Goal: Information Seeking & Learning: Check status

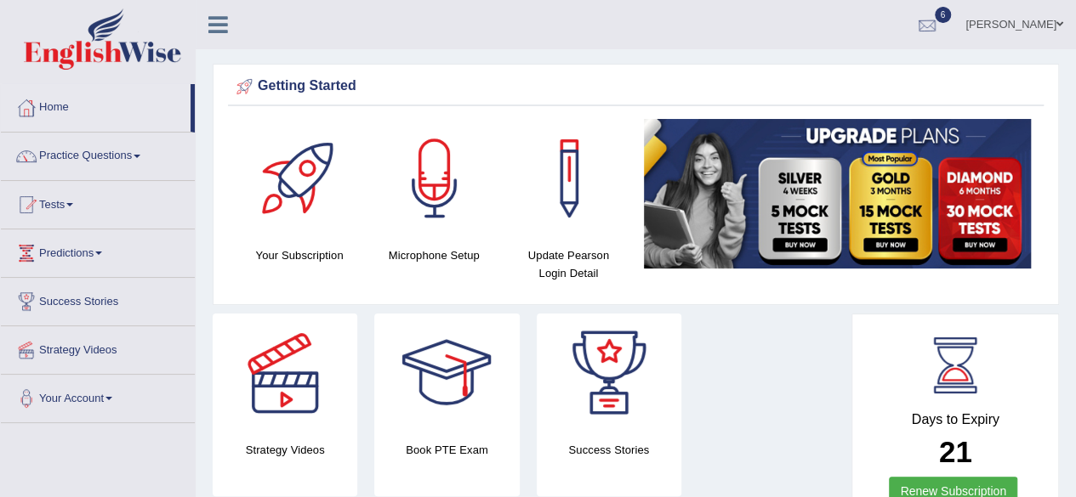
click at [940, 28] on div at bounding box center [927, 26] width 26 height 26
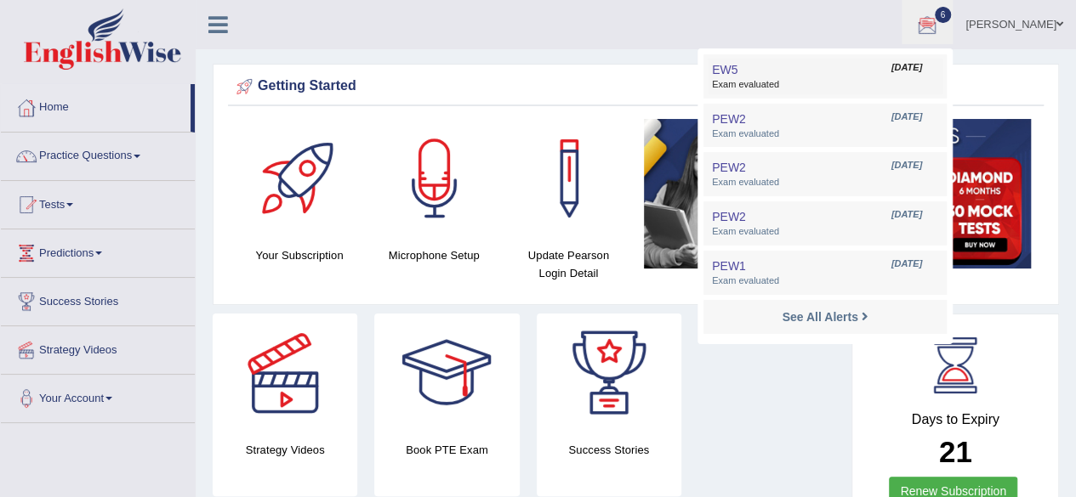
click at [840, 87] on span "Exam evaluated" at bounding box center [825, 85] width 226 height 14
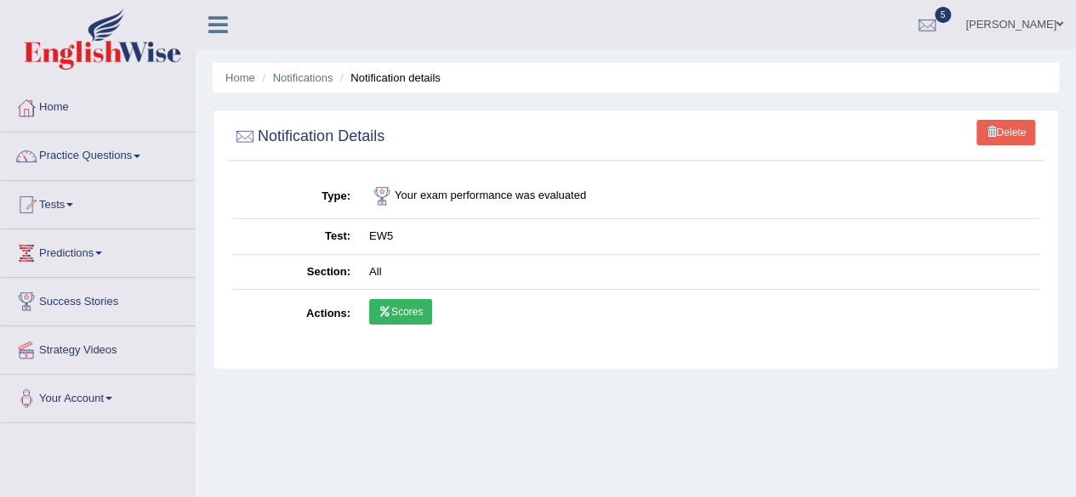
click at [414, 322] on link "Scores" at bounding box center [400, 312] width 63 height 26
click at [402, 315] on link "Scores" at bounding box center [400, 312] width 63 height 26
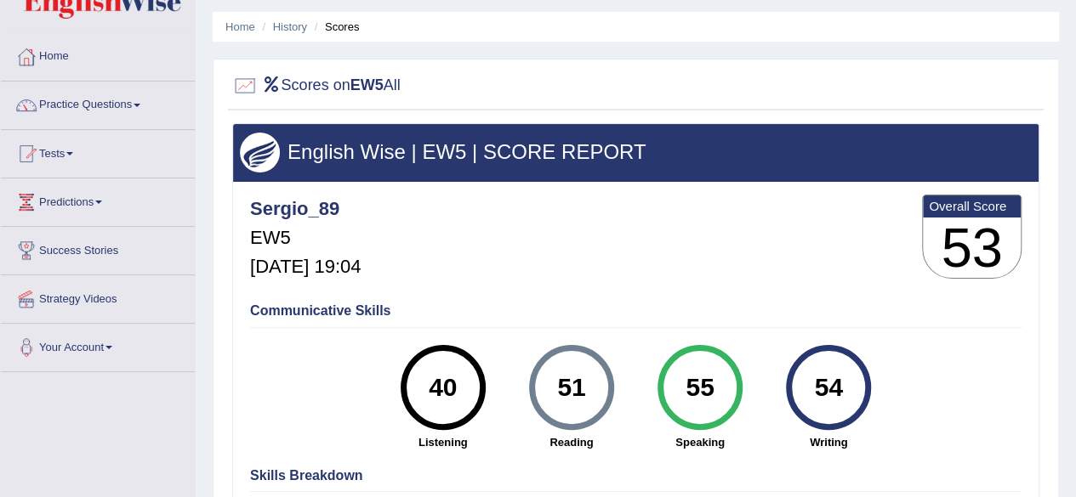
scroll to position [48, 0]
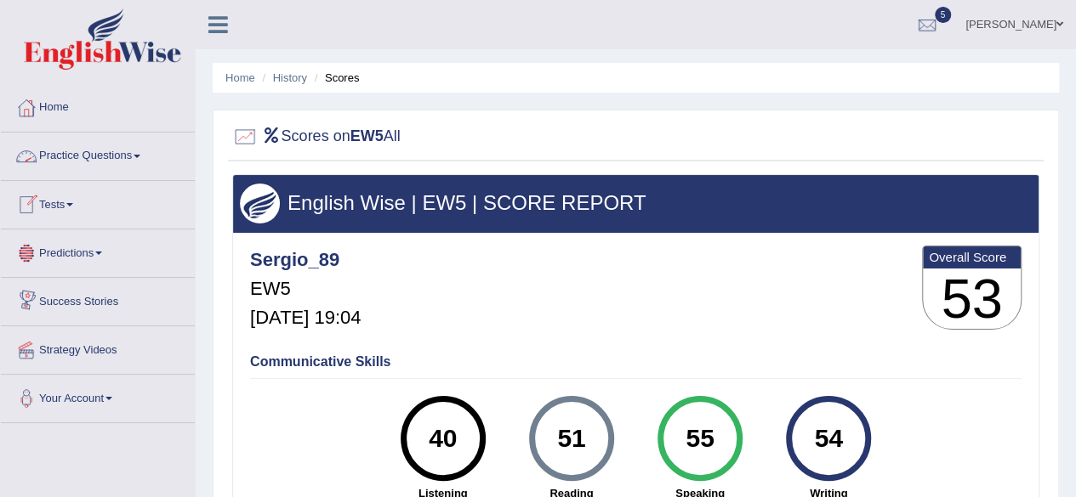
click at [76, 198] on link "Tests" at bounding box center [98, 202] width 194 height 43
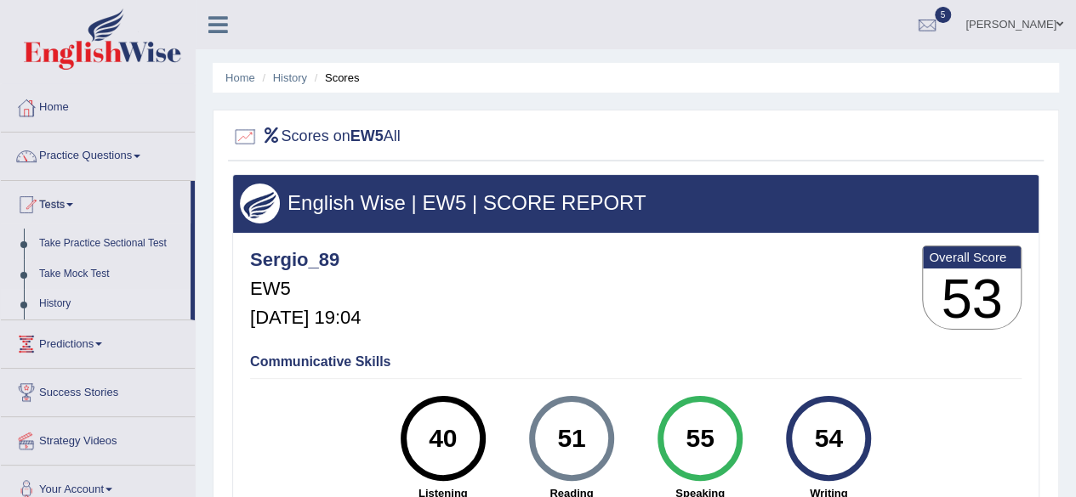
click at [70, 301] on link "History" at bounding box center [110, 304] width 159 height 31
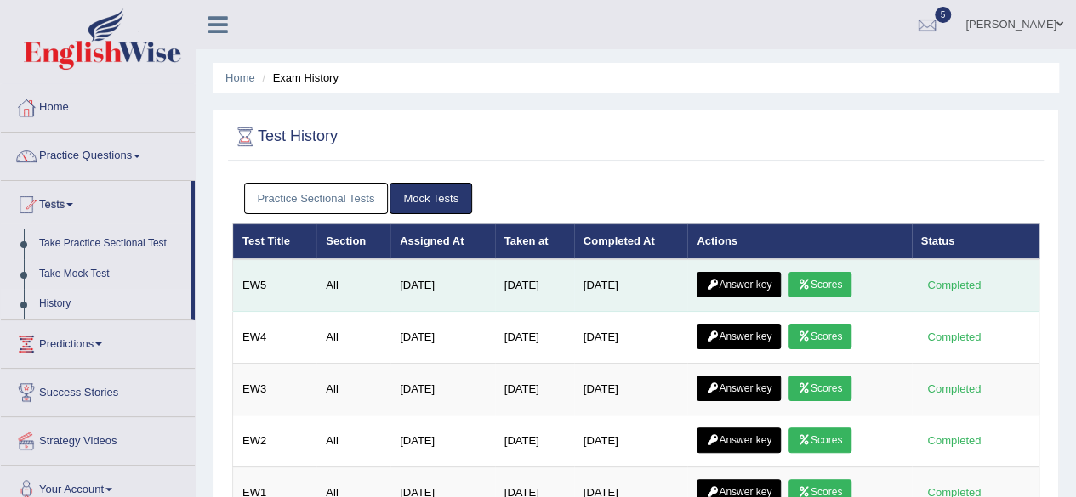
click at [753, 293] on link "Answer key" at bounding box center [738, 285] width 84 height 26
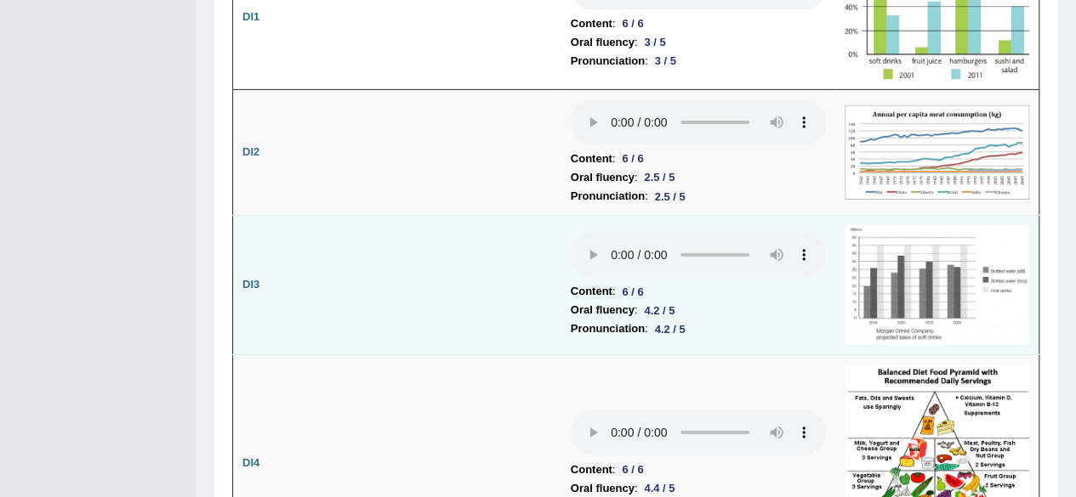
scroll to position [2752, 0]
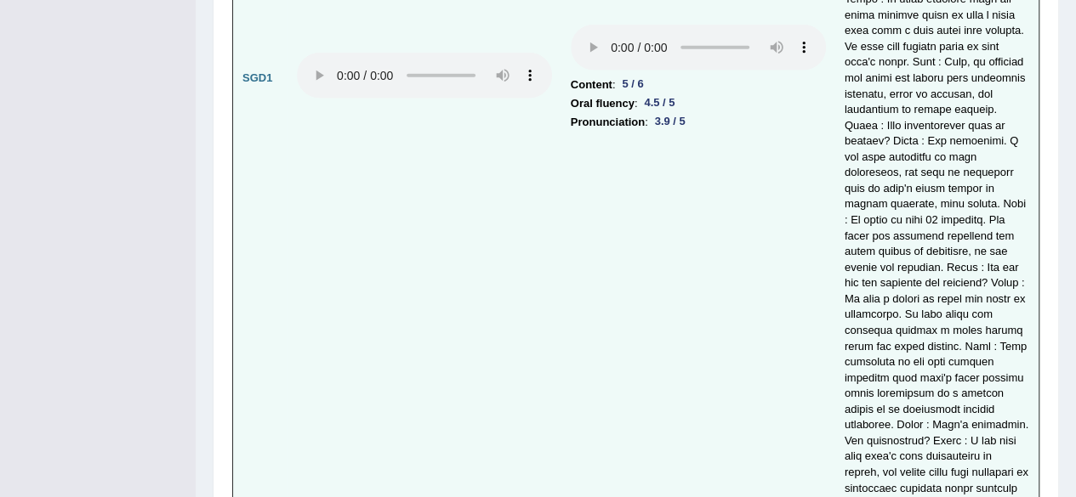
drag, startPoint x: 1079, startPoint y: 37, endPoint x: 988, endPoint y: 378, distance: 353.7
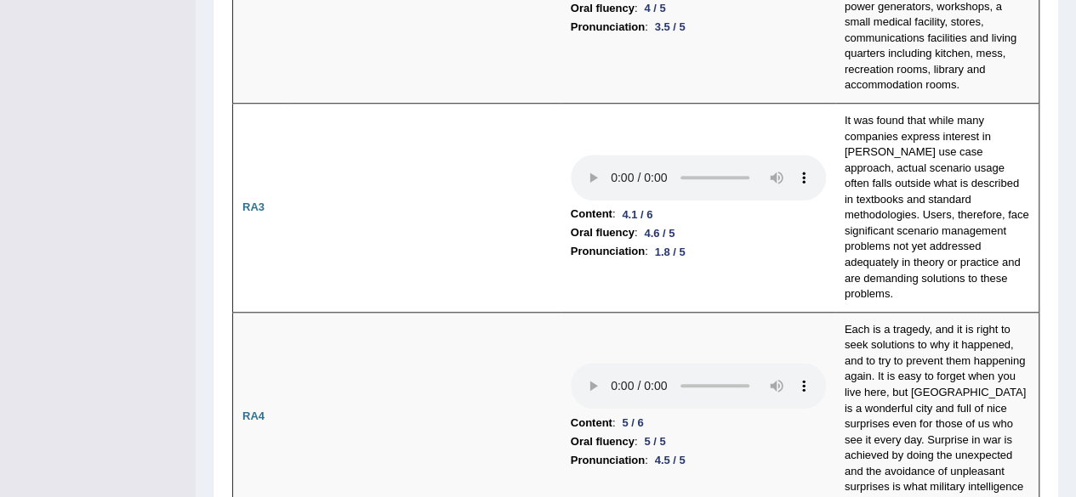
scroll to position [0, 0]
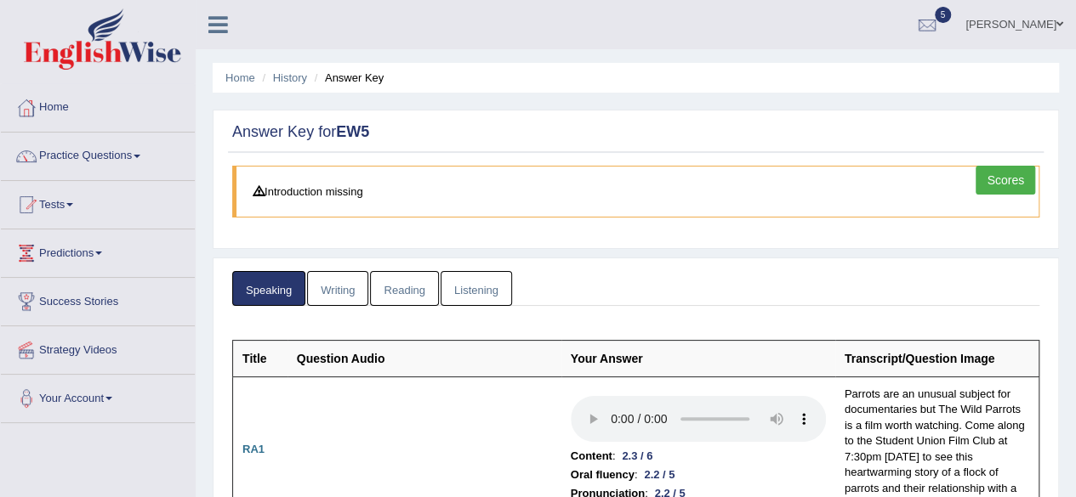
click at [354, 294] on link "Writing" at bounding box center [337, 288] width 61 height 35
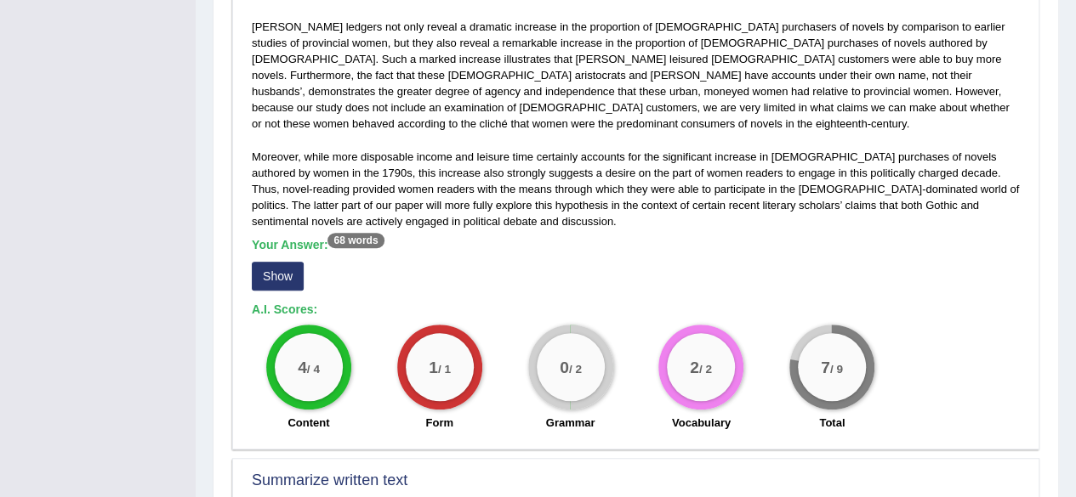
scroll to position [500, 0]
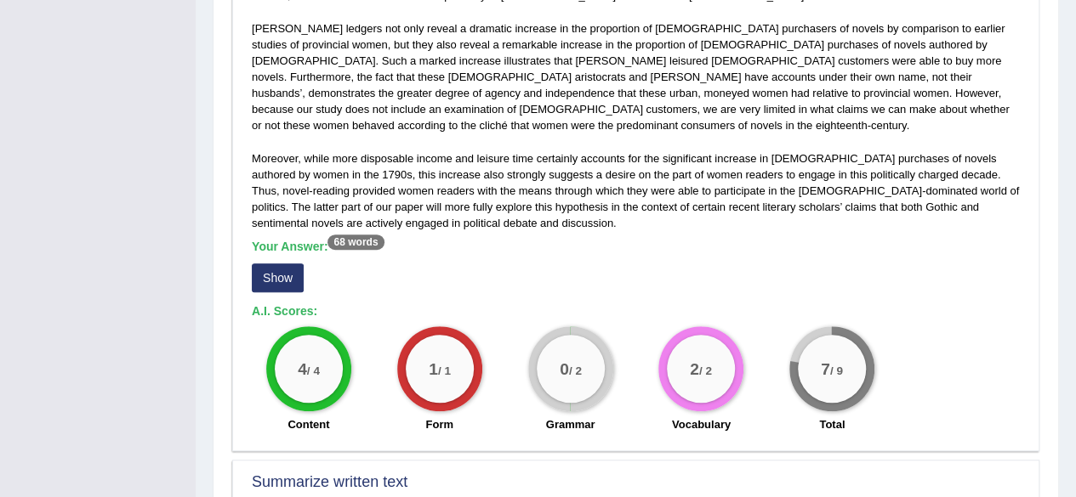
click at [293, 264] on button "Show" at bounding box center [278, 278] width 52 height 29
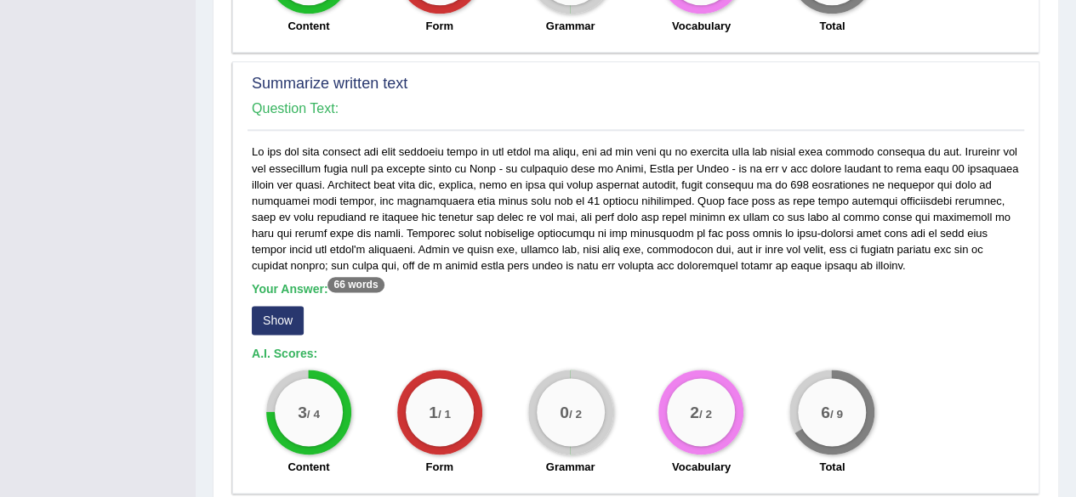
scroll to position [942, 0]
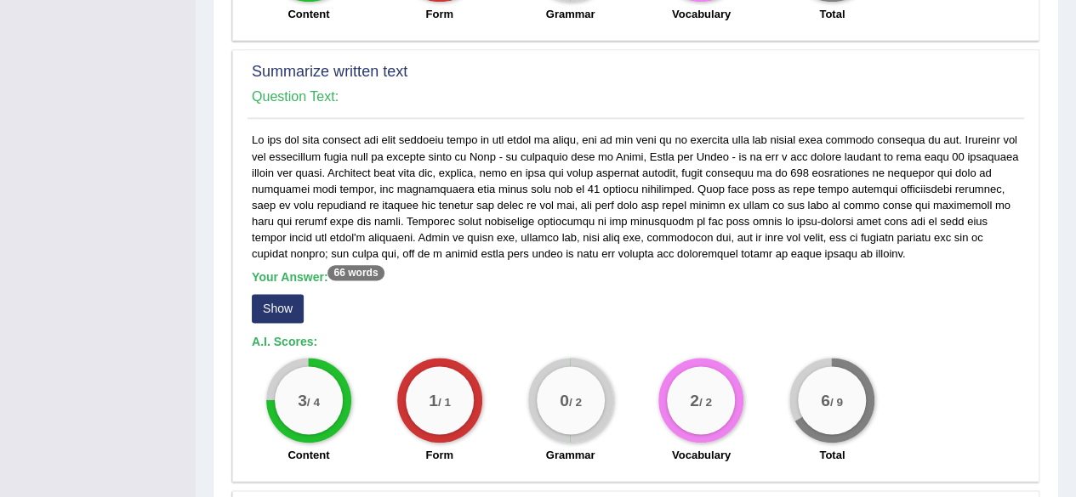
click at [276, 294] on button "Show" at bounding box center [278, 308] width 52 height 29
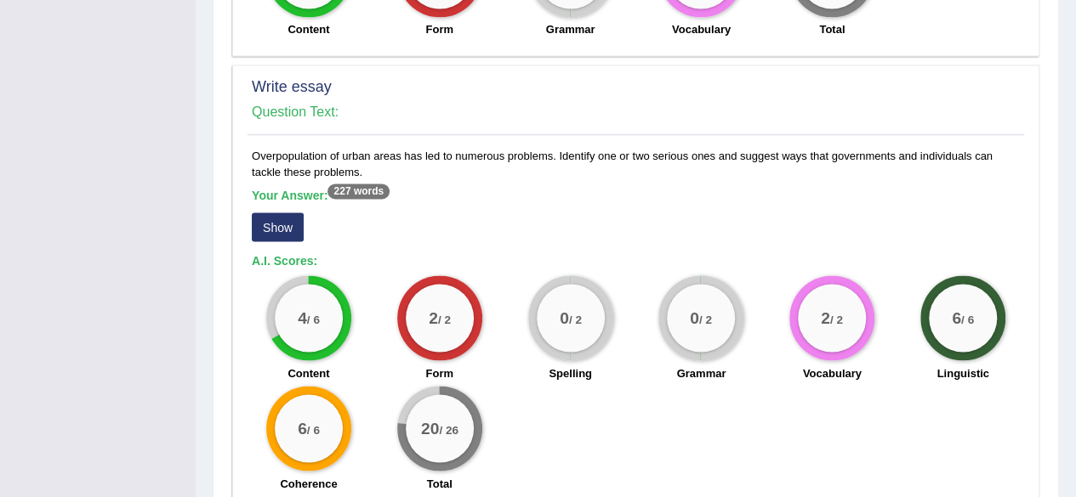
scroll to position [1420, 0]
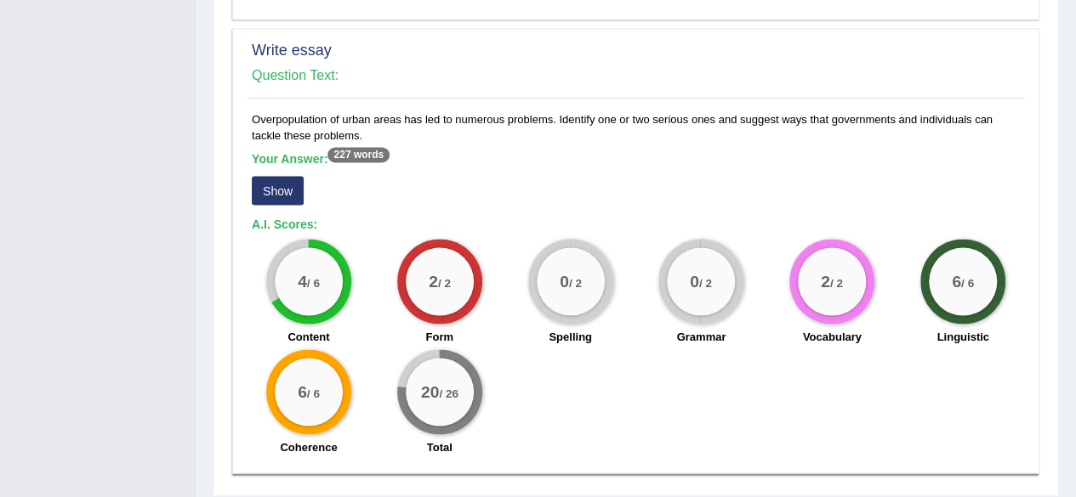
click at [284, 176] on button "Show" at bounding box center [278, 190] width 52 height 29
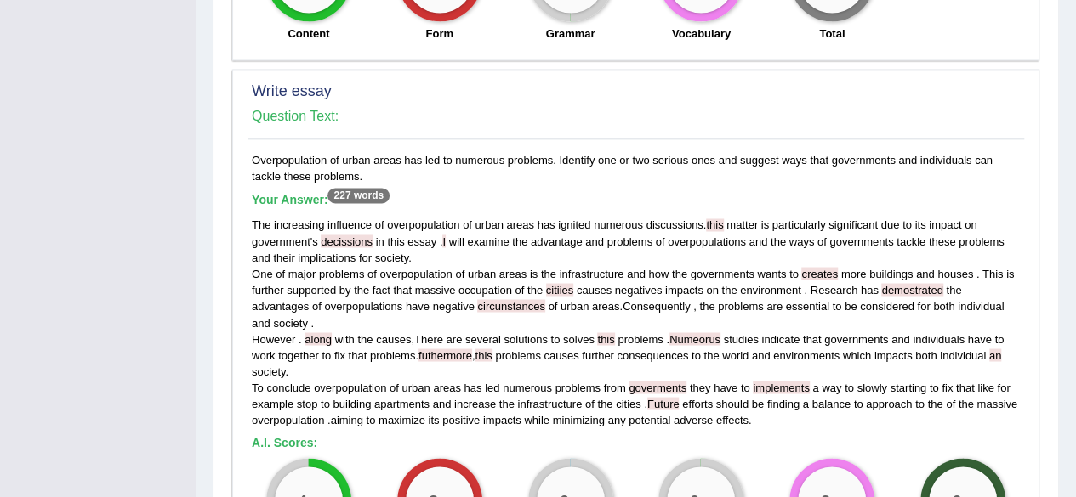
drag, startPoint x: 1074, startPoint y: 362, endPoint x: 1075, endPoint y: 380, distance: 17.9
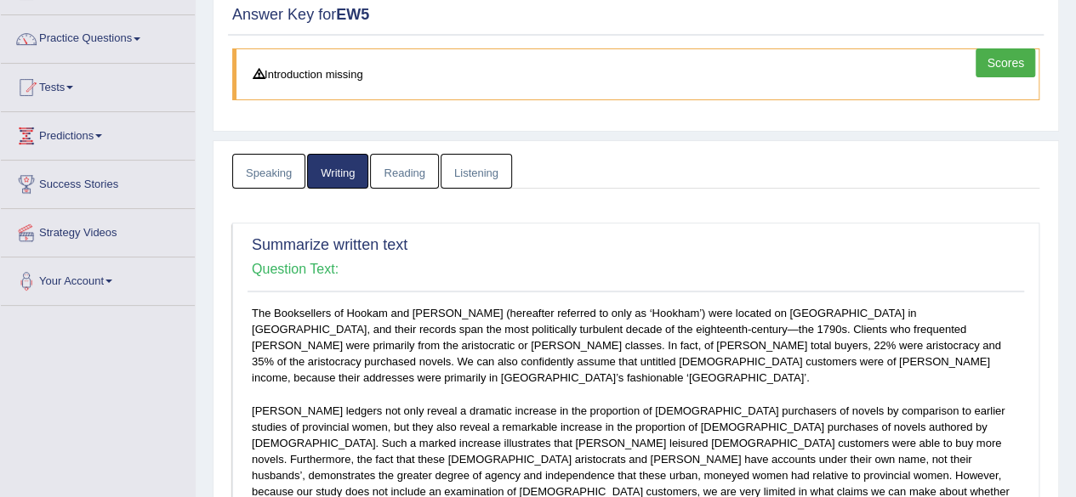
scroll to position [87, 0]
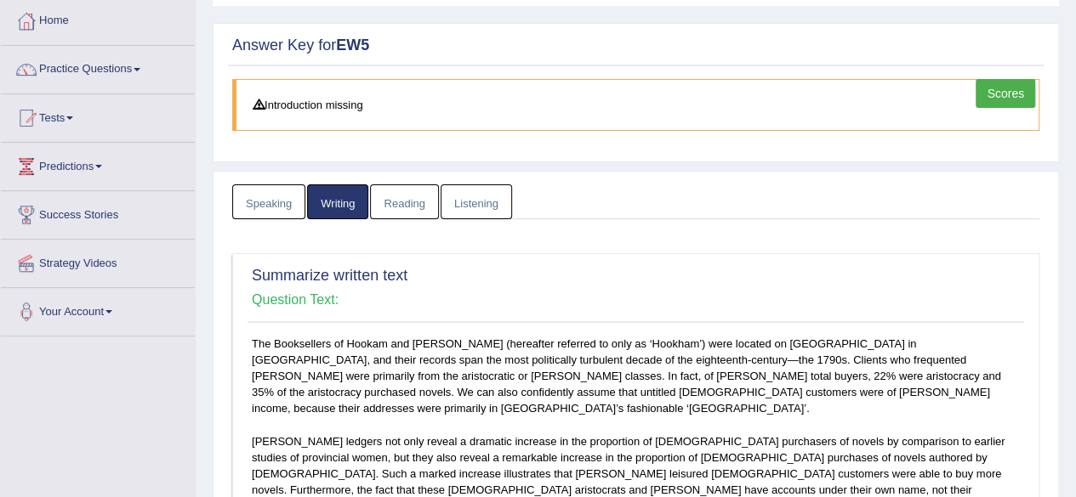
click at [410, 187] on link "Reading" at bounding box center [404, 202] width 68 height 35
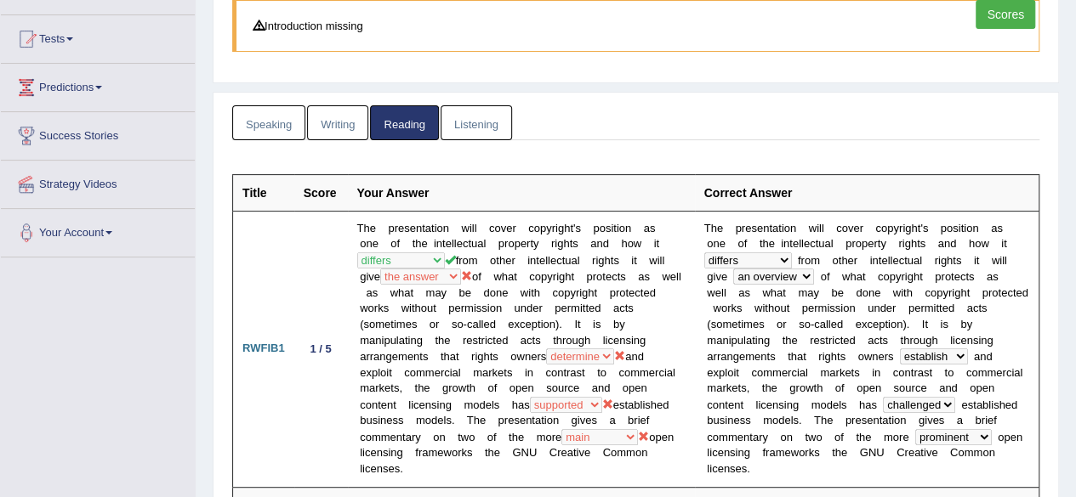
scroll to position [0, 0]
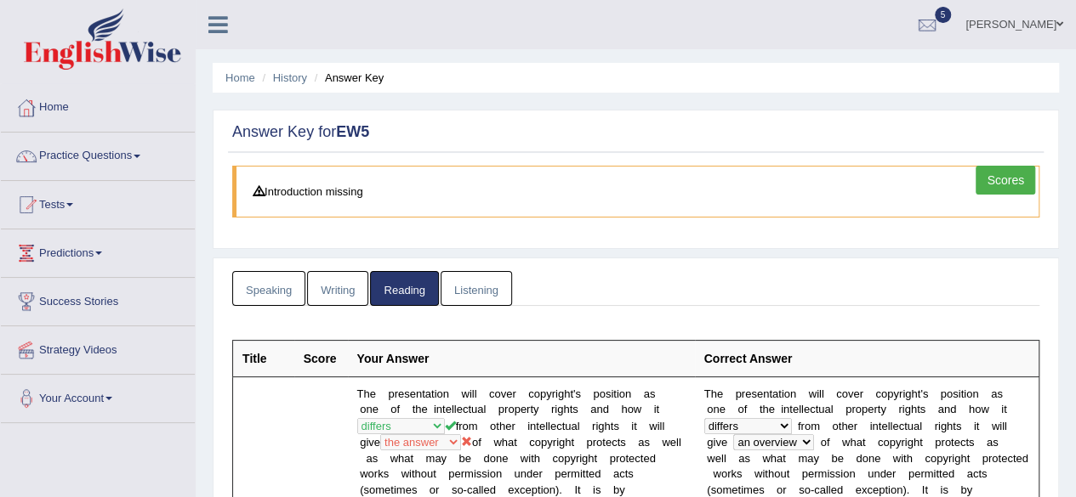
click at [455, 283] on link "Listening" at bounding box center [475, 288] width 71 height 35
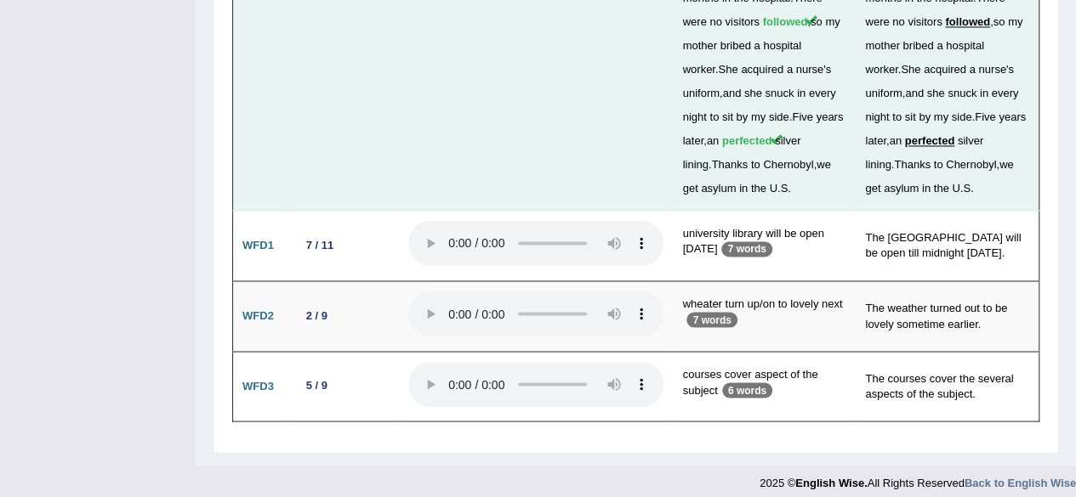
scroll to position [4065, 0]
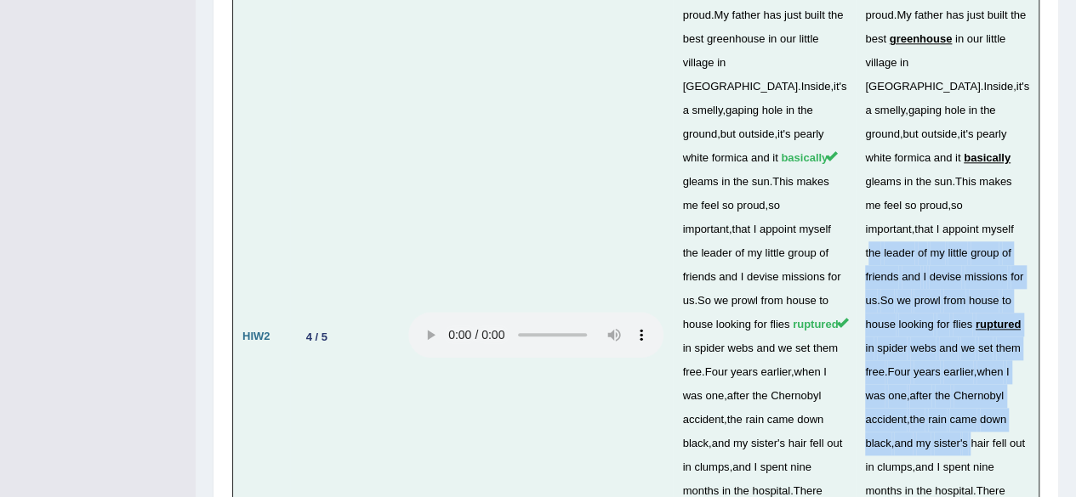
drag, startPoint x: 979, startPoint y: 431, endPoint x: 975, endPoint y: 225, distance: 205.8
click at [975, 225] on td "I ' m five years old , and I am very proud . My father has just built the best …" at bounding box center [946, 337] width 183 height 734
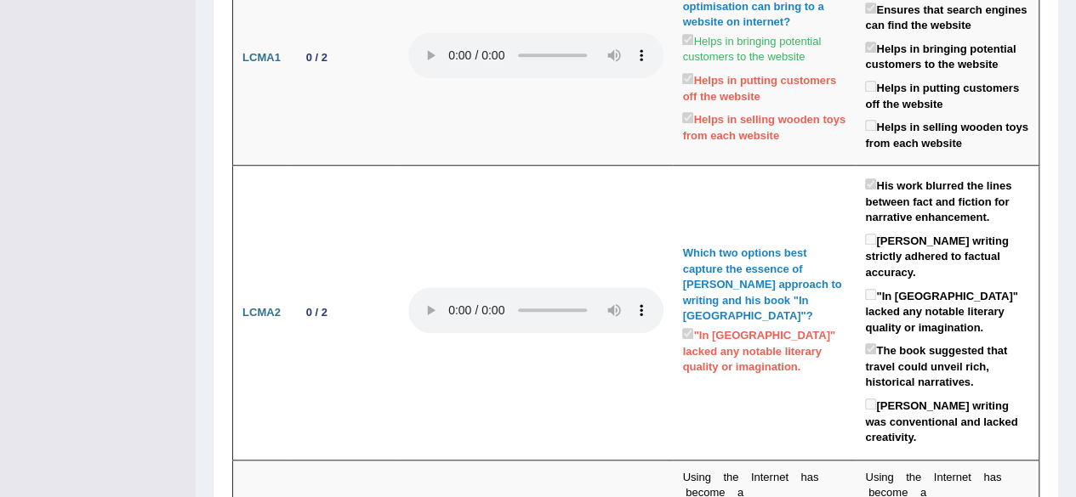
scroll to position [159, 0]
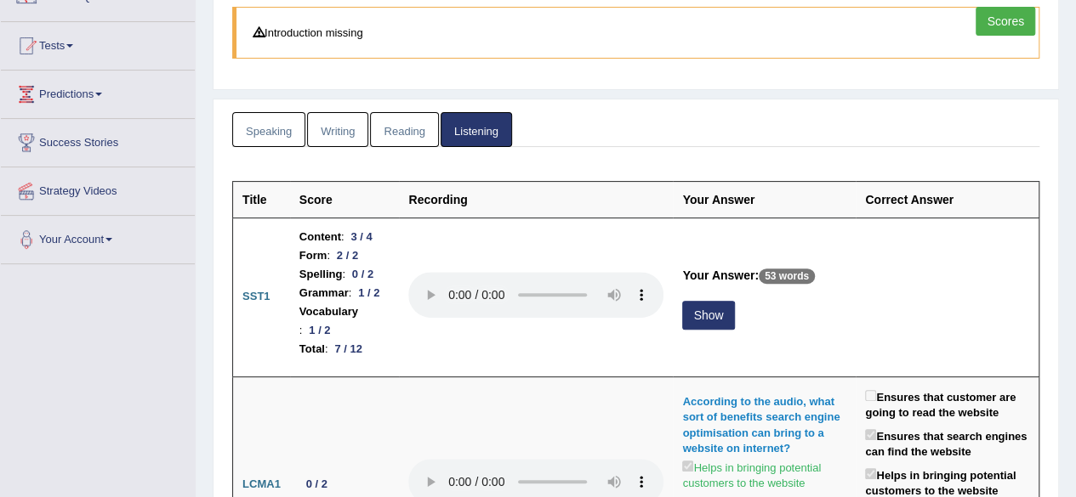
click at [1009, 25] on link "Scores" at bounding box center [1005, 21] width 60 height 29
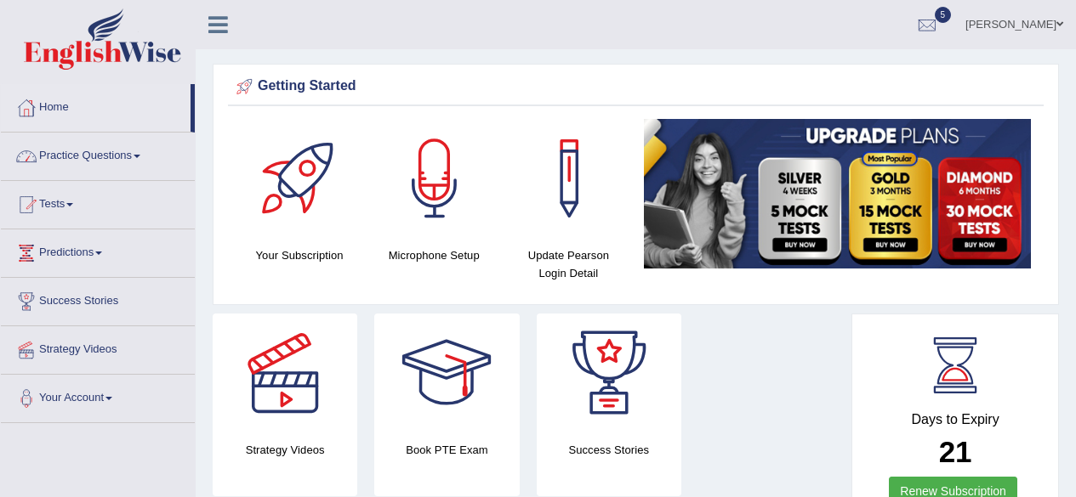
drag, startPoint x: 0, startPoint y: 0, endPoint x: 149, endPoint y: 156, distance: 215.9
click at [149, 156] on link "Practice Questions" at bounding box center [98, 154] width 194 height 43
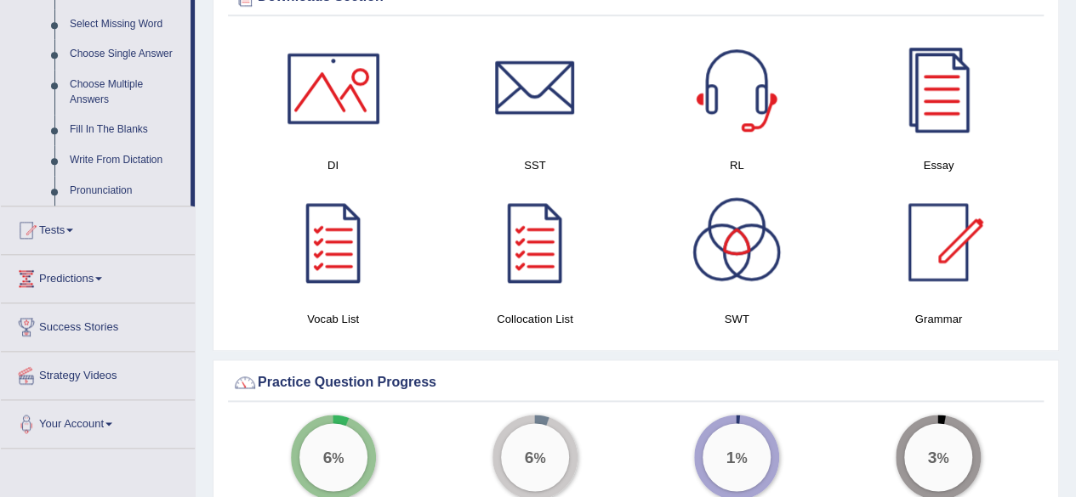
click at [35, 230] on div at bounding box center [27, 231] width 26 height 26
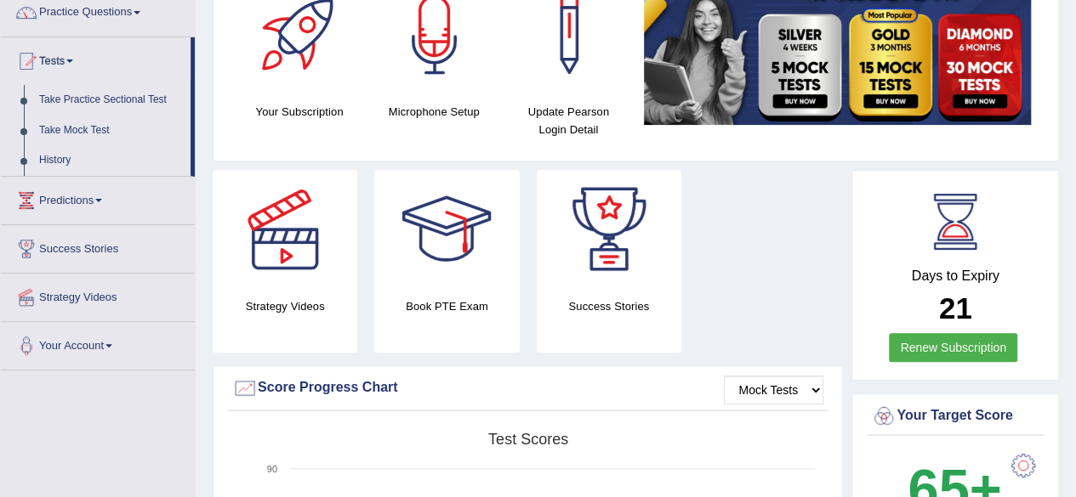
scroll to position [143, 0]
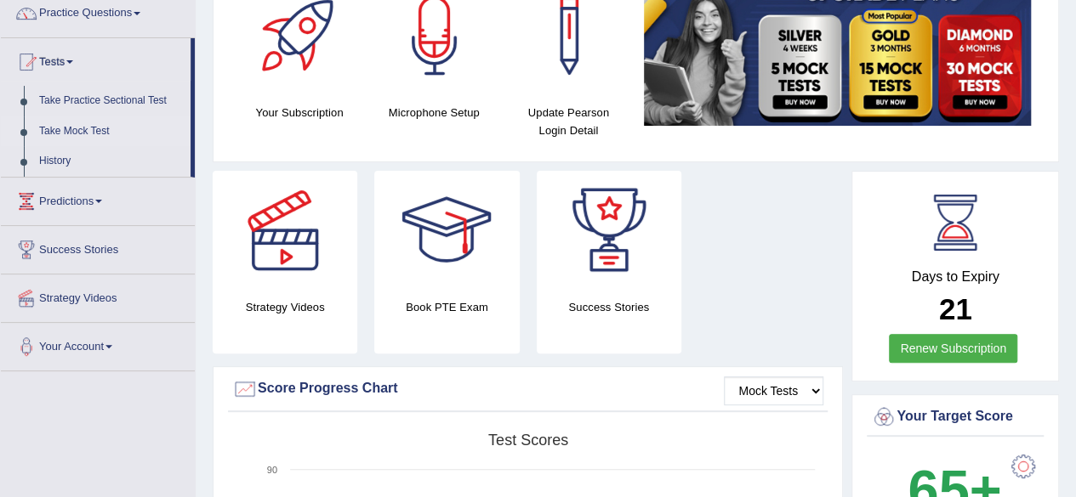
click at [54, 134] on link "Take Mock Test" at bounding box center [110, 132] width 159 height 31
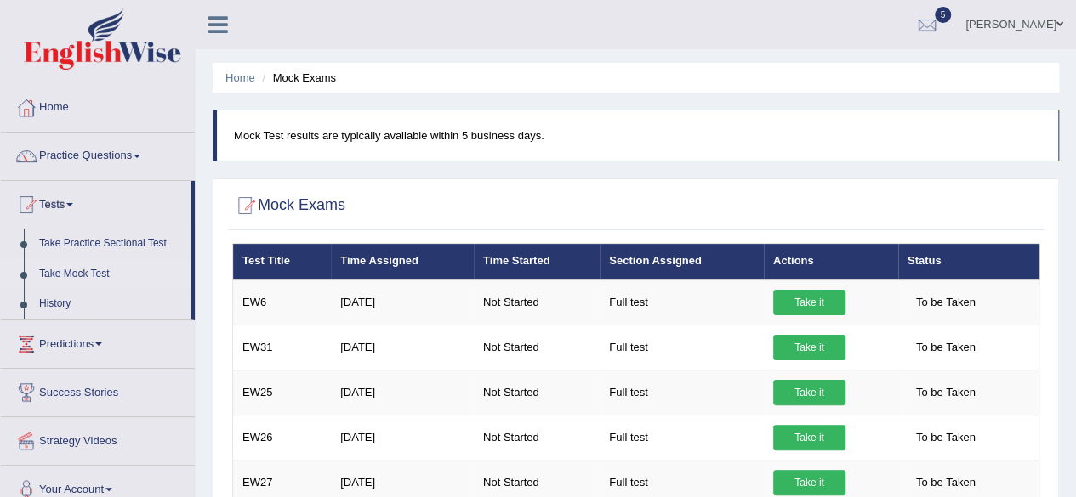
click at [72, 204] on span at bounding box center [69, 204] width 7 height 3
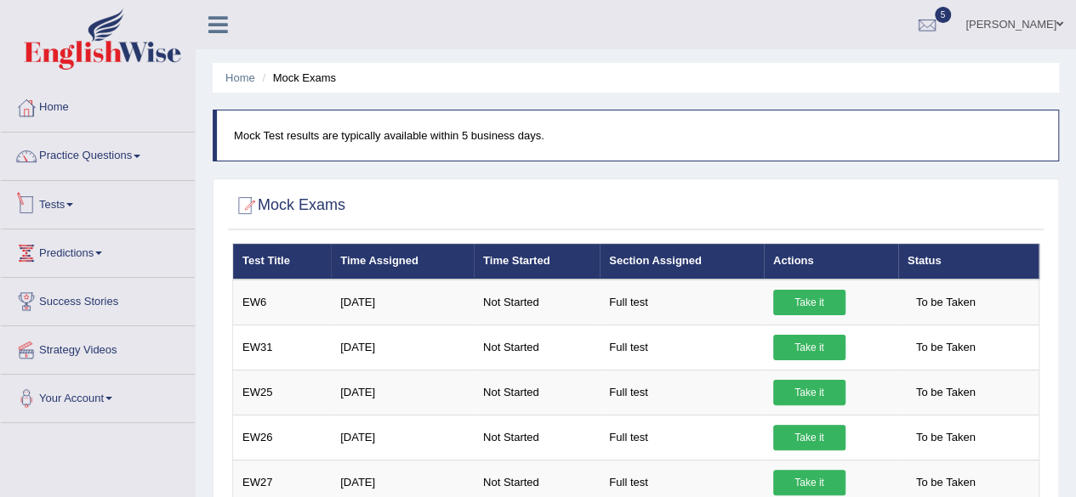
click at [58, 190] on link "Tests" at bounding box center [98, 202] width 194 height 43
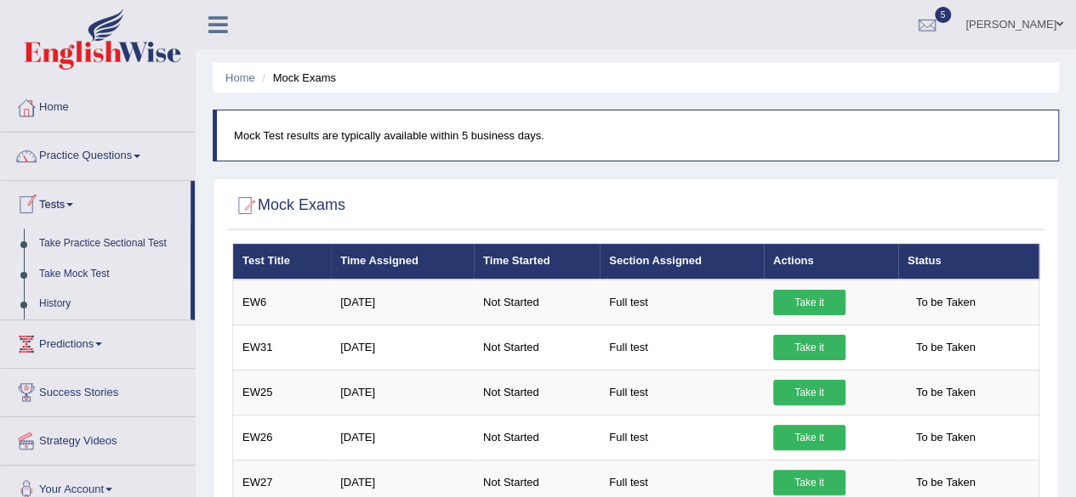
click at [61, 274] on link "Take Mock Test" at bounding box center [110, 274] width 159 height 31
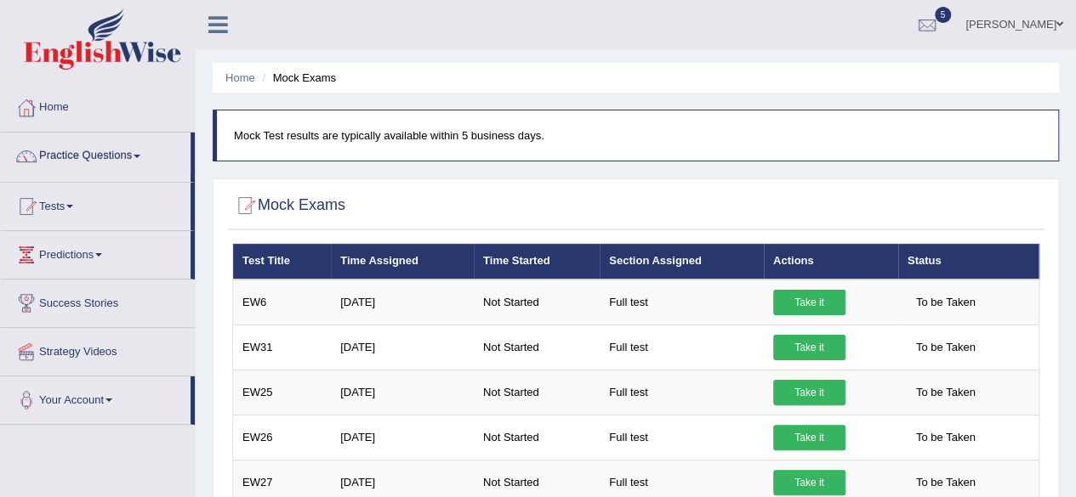
click at [52, 195] on link "Speaking Practice" at bounding box center [110, 195] width 159 height 31
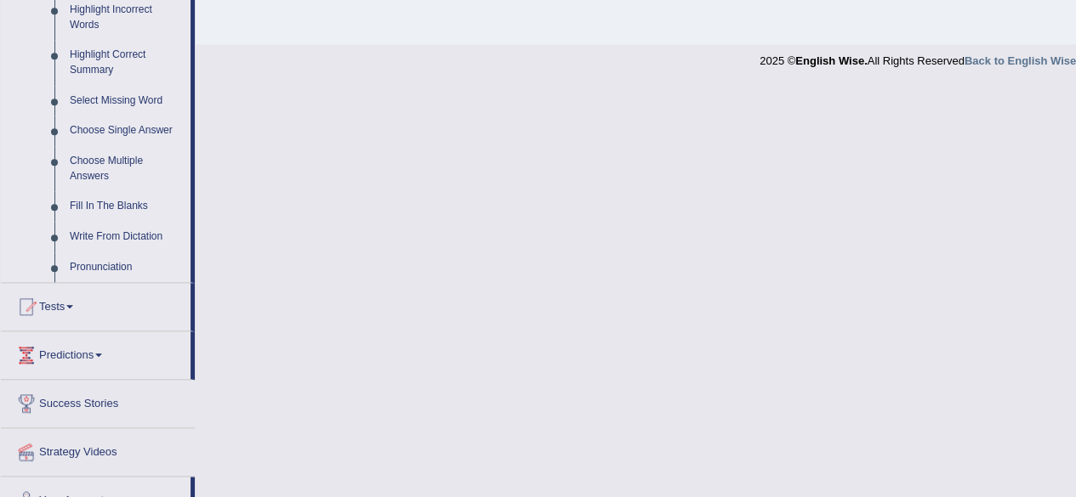
click at [58, 306] on link "Tests" at bounding box center [96, 304] width 190 height 43
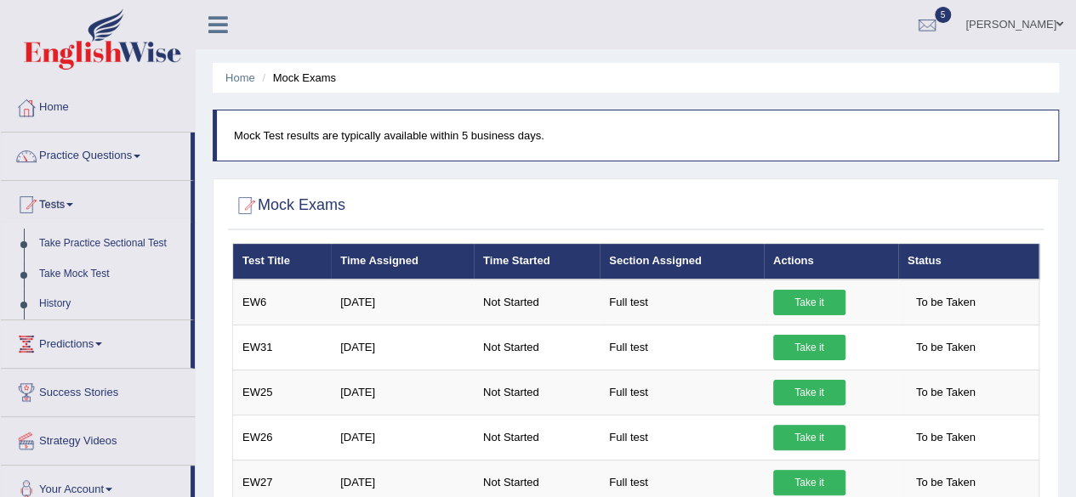
click at [53, 277] on link "Take Mock Test" at bounding box center [110, 274] width 159 height 31
click at [63, 284] on link "Take Mock Test" at bounding box center [110, 274] width 159 height 31
click at [53, 244] on link "Take Practice Sectional Test" at bounding box center [110, 244] width 159 height 31
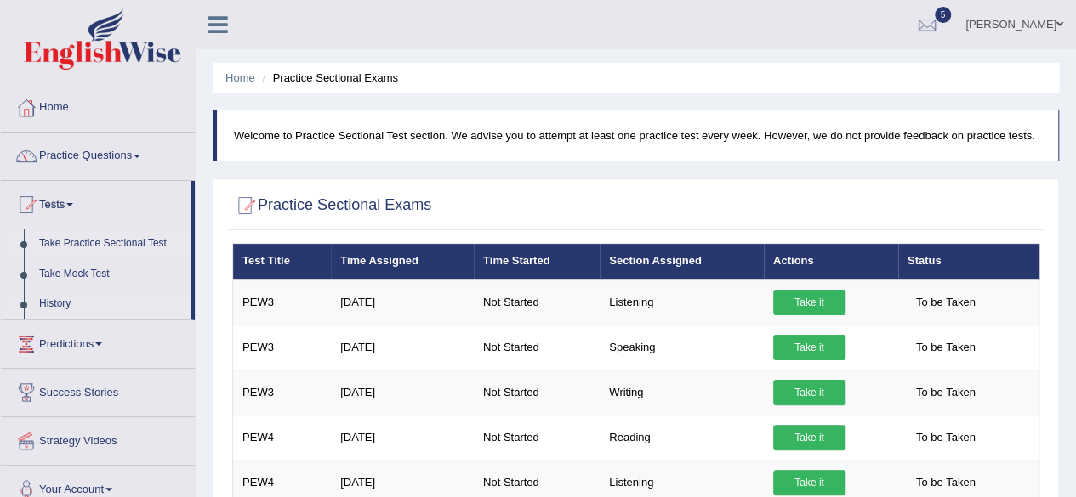
click at [46, 305] on link "History" at bounding box center [110, 304] width 159 height 31
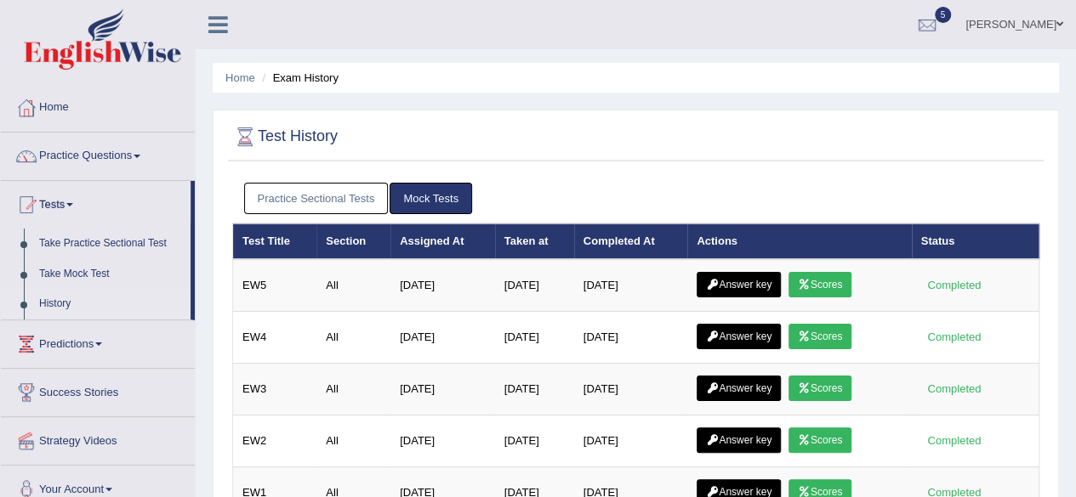
click at [758, 288] on link "Answer key" at bounding box center [738, 285] width 84 height 26
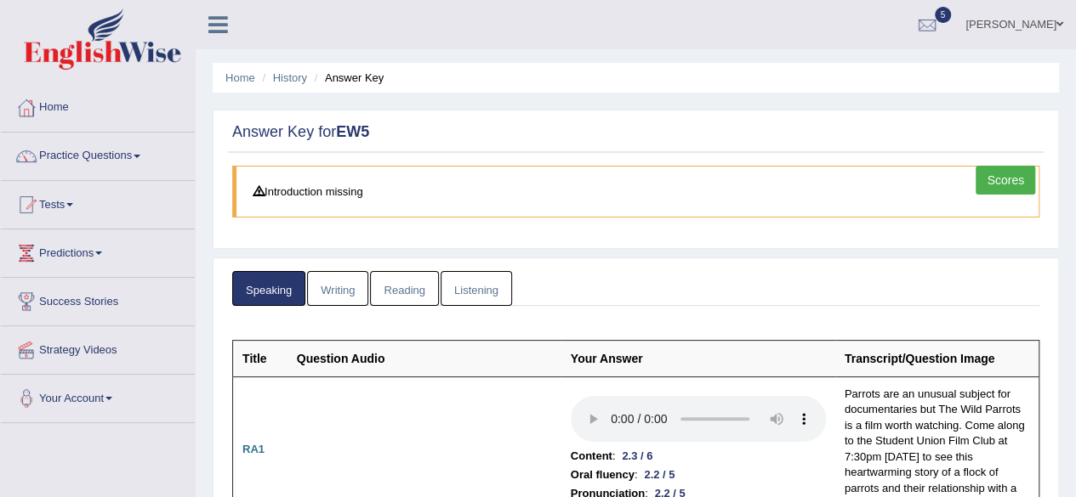
click at [1005, 177] on link "Scores" at bounding box center [1005, 180] width 60 height 29
